Goal: Navigation & Orientation: Find specific page/section

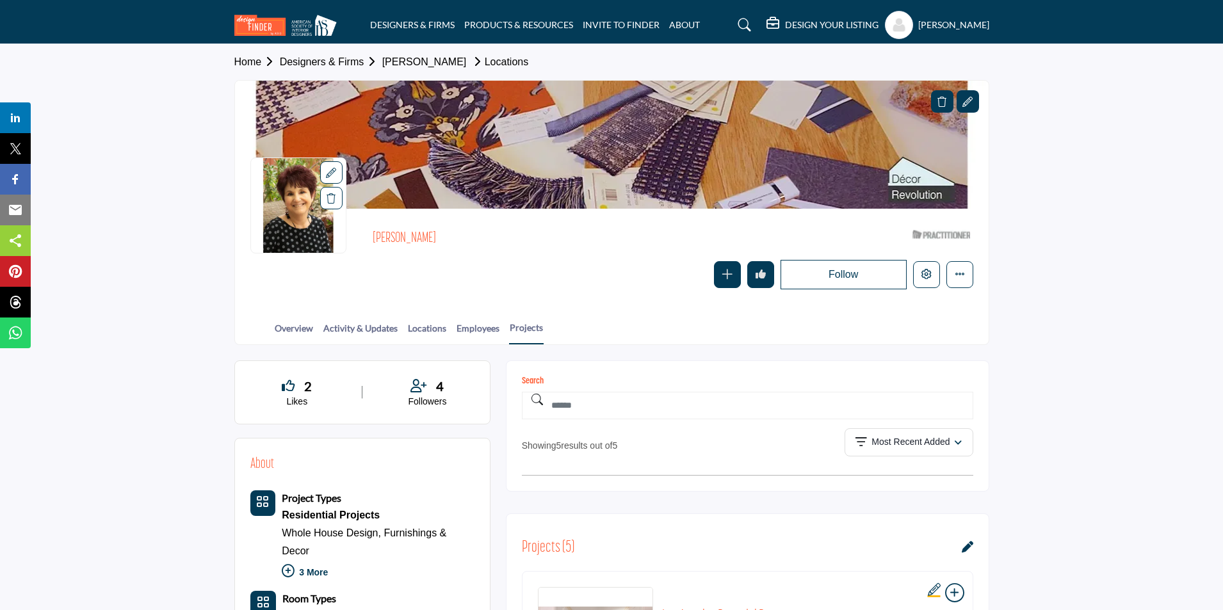
click at [272, 35] on img at bounding box center [288, 25] width 109 height 21
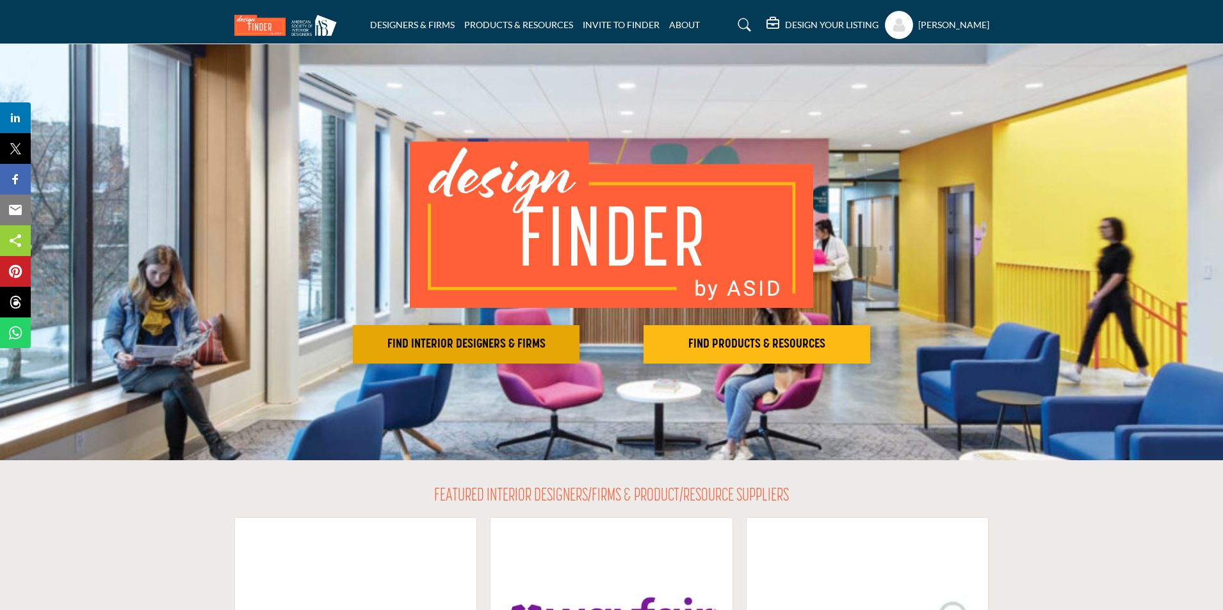
click at [463, 355] on button "FIND INTERIOR DESIGNERS & FIRMS" at bounding box center [466, 344] width 227 height 38
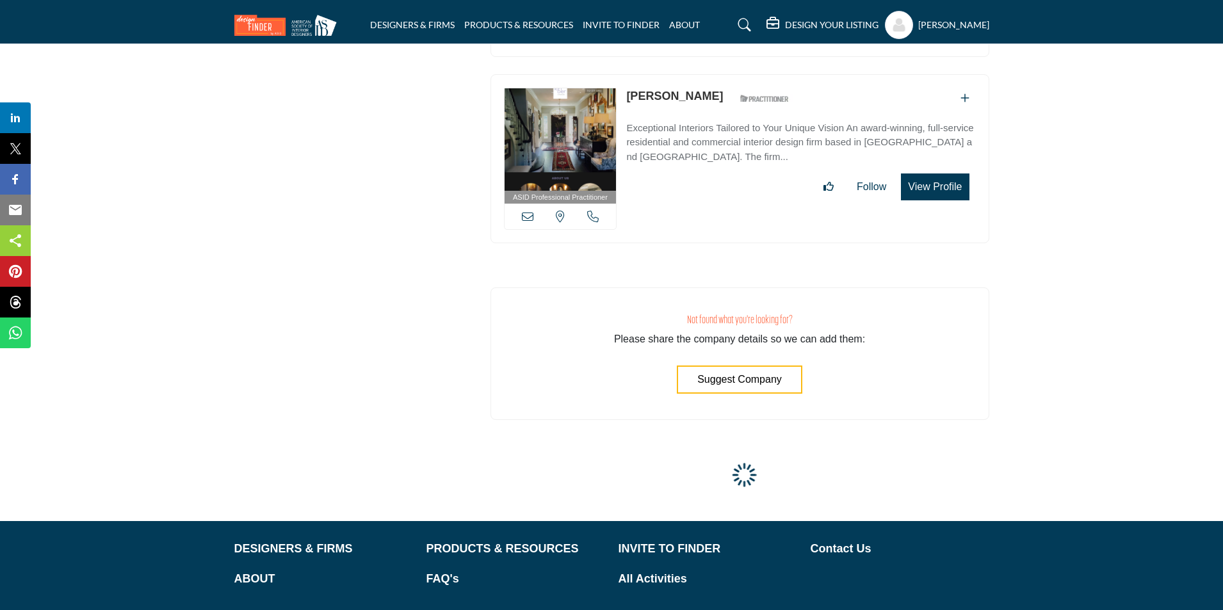
scroll to position [4103, 0]
